Goal: Navigation & Orientation: Find specific page/section

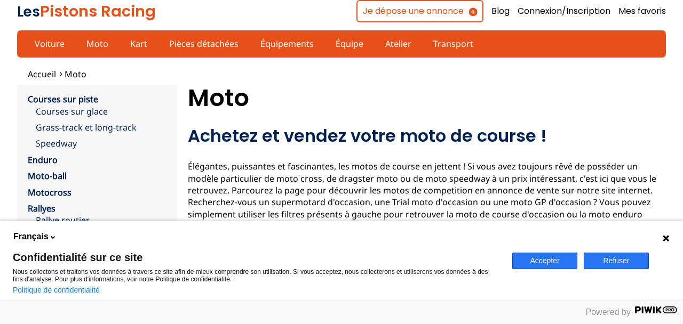
click at [622, 259] on button "Refuser" at bounding box center [616, 261] width 65 height 17
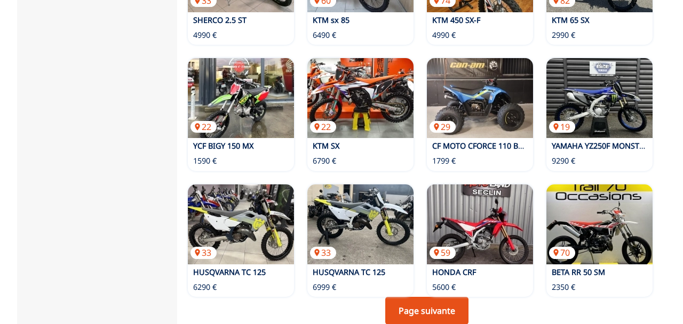
scroll to position [787, 0]
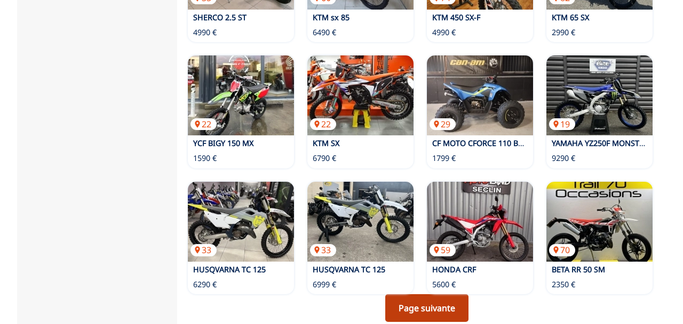
click at [429, 295] on link "Page suivante" at bounding box center [426, 309] width 83 height 28
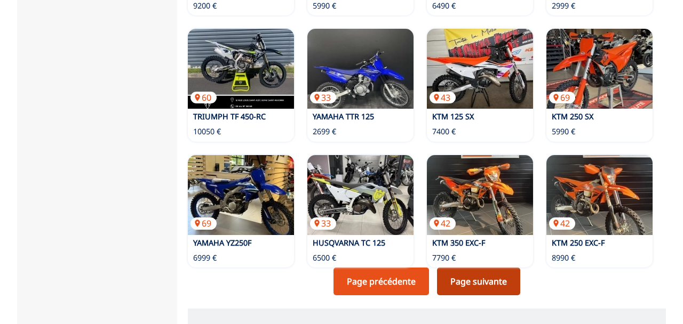
scroll to position [871, 0]
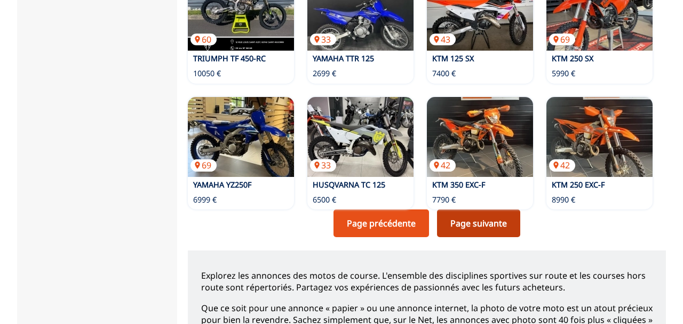
click at [484, 210] on link "Page suivante" at bounding box center [478, 224] width 83 height 28
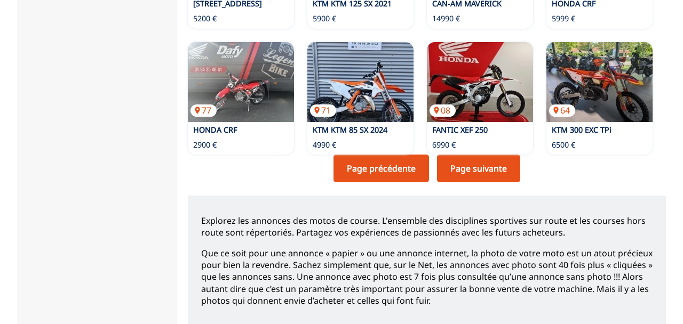
scroll to position [929, 0]
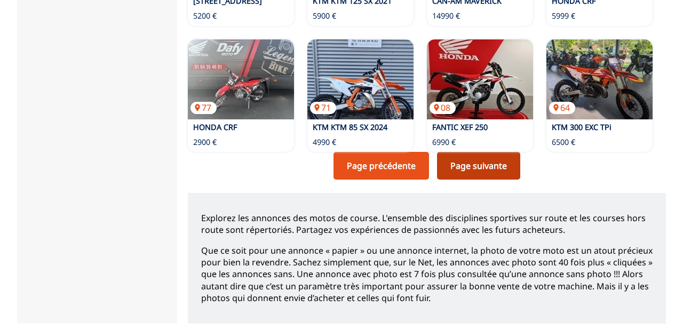
click at [478, 152] on link "Page suivante" at bounding box center [478, 166] width 83 height 28
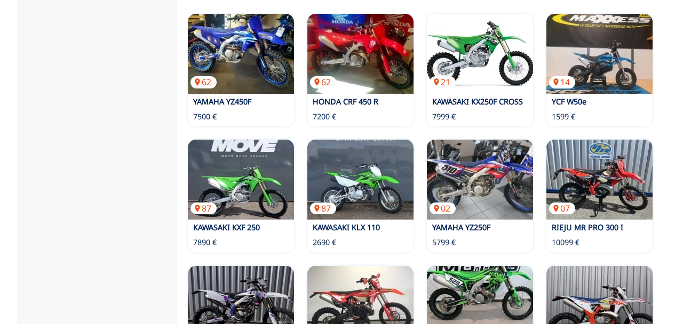
scroll to position [779, 0]
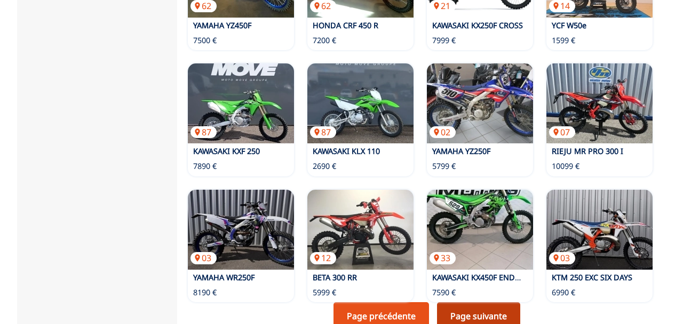
click at [484, 303] on link "Page suivante" at bounding box center [478, 317] width 83 height 28
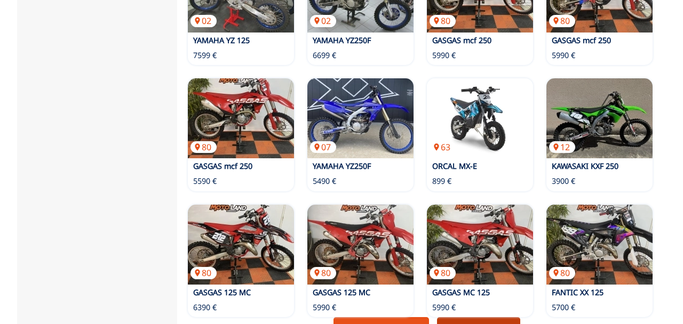
scroll to position [777, 0]
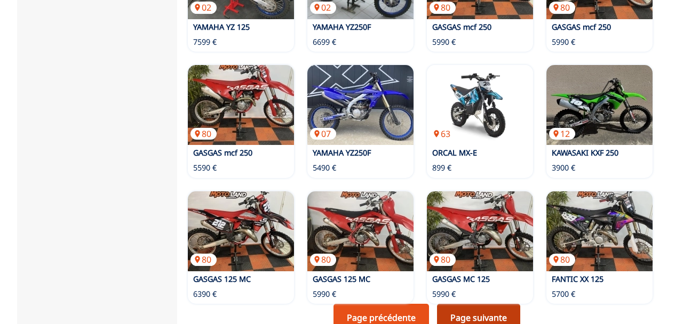
click at [484, 304] on link "Page suivante" at bounding box center [478, 318] width 83 height 28
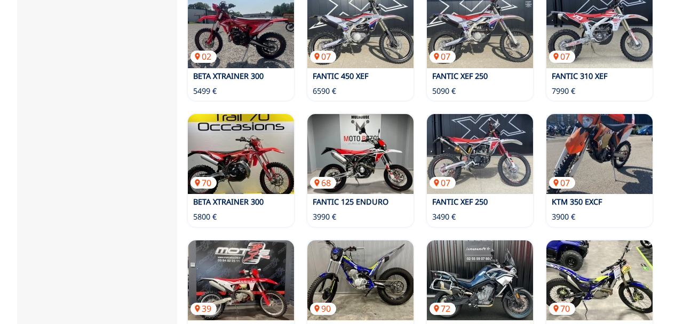
scroll to position [730, 0]
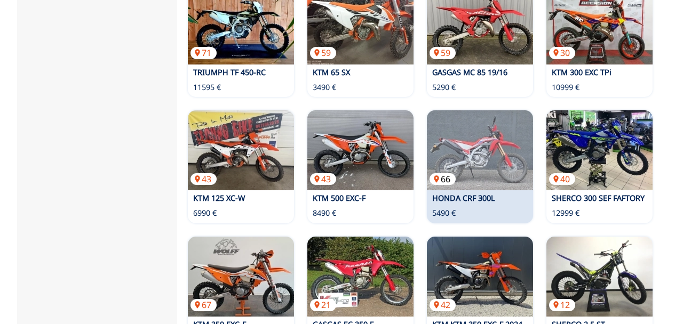
scroll to position [733, 0]
